Goal: Task Accomplishment & Management: Complete application form

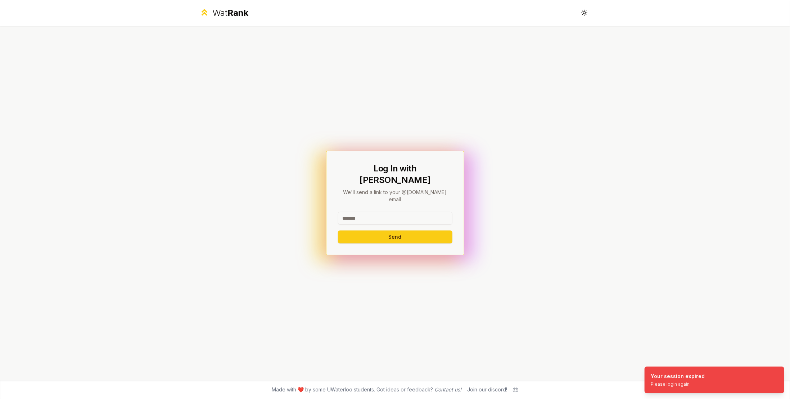
click at [401, 212] on input at bounding box center [395, 218] width 114 height 13
click at [390, 212] on input at bounding box center [395, 218] width 114 height 13
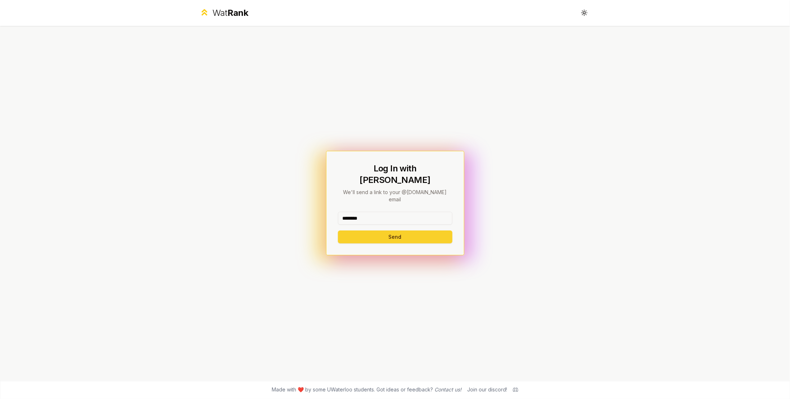
type input "********"
click at [361, 230] on button "Send" at bounding box center [395, 236] width 114 height 13
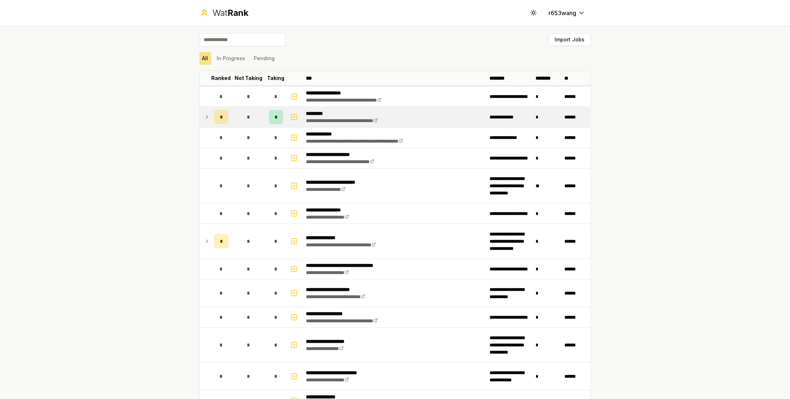
click at [204, 116] on icon at bounding box center [207, 117] width 6 height 9
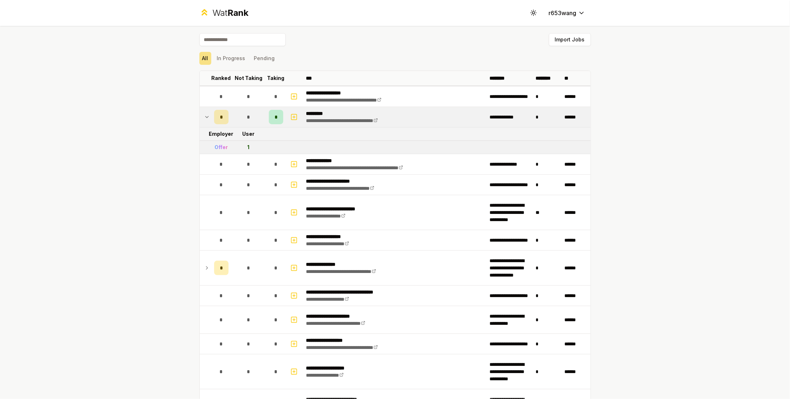
click at [275, 117] on span "*" at bounding box center [276, 116] width 2 height 7
